Goal: Transaction & Acquisition: Obtain resource

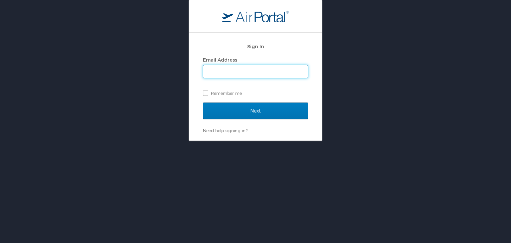
type input "[EMAIL_ADDRESS][DOMAIN_NAME]"
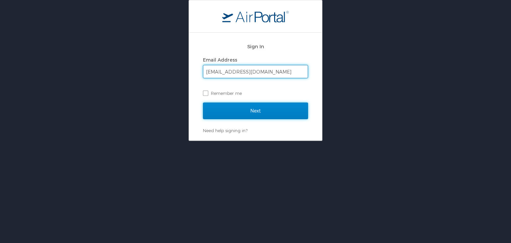
click at [227, 108] on input "Next" at bounding box center [255, 111] width 105 height 17
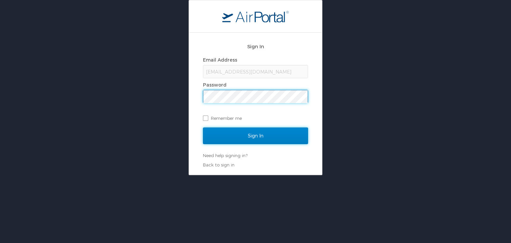
click at [248, 137] on input "Sign In" at bounding box center [255, 135] width 105 height 17
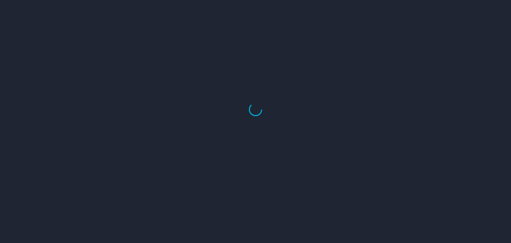
select select "US"
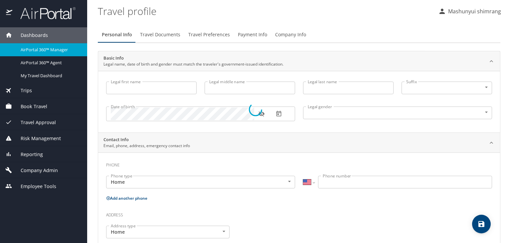
type input "Mashunyui"
type input "shimrang"
type input "[DEMOGRAPHIC_DATA]"
select select "IN"
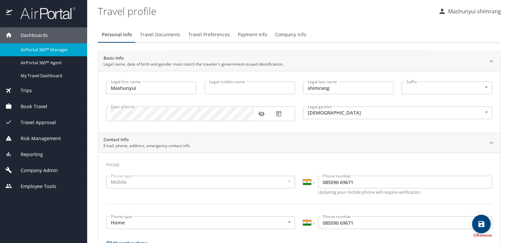
drag, startPoint x: 37, startPoint y: 17, endPoint x: 61, endPoint y: 14, distance: 24.2
click at [38, 17] on img at bounding box center [44, 13] width 63 height 13
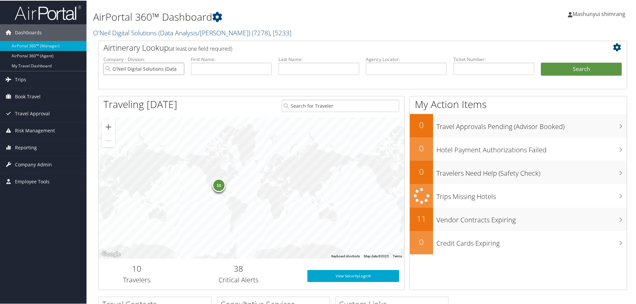
click at [179, 67] on input "O'Neil Digital Solutions (Data Analysis/[PERSON_NAME])" at bounding box center [144, 68] width 81 height 12
click at [303, 70] on input "text" at bounding box center [319, 68] width 81 height 12
click at [405, 70] on input "text" at bounding box center [406, 68] width 81 height 12
paste input "D0Y4RL"
type input "D0Y4RL"
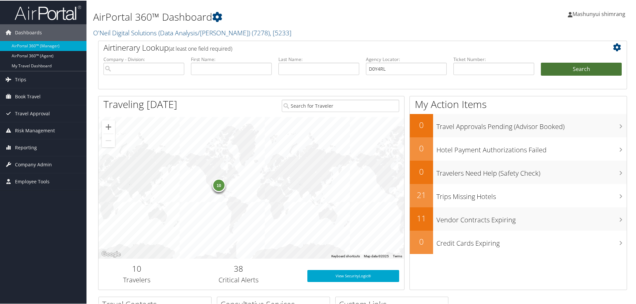
click at [566, 65] on button "Search" at bounding box center [581, 68] width 81 height 13
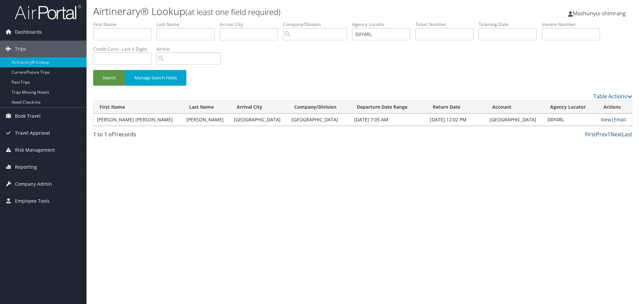
click at [601, 117] on link "View" at bounding box center [606, 119] width 10 height 6
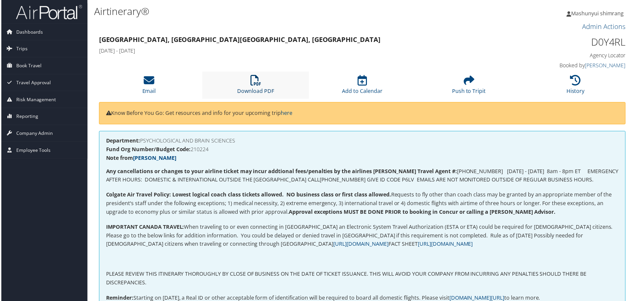
click at [254, 89] on link "Download PDF" at bounding box center [255, 87] width 37 height 16
click at [262, 90] on link "Download PDF" at bounding box center [255, 87] width 37 height 16
